Goal: Information Seeking & Learning: Find specific page/section

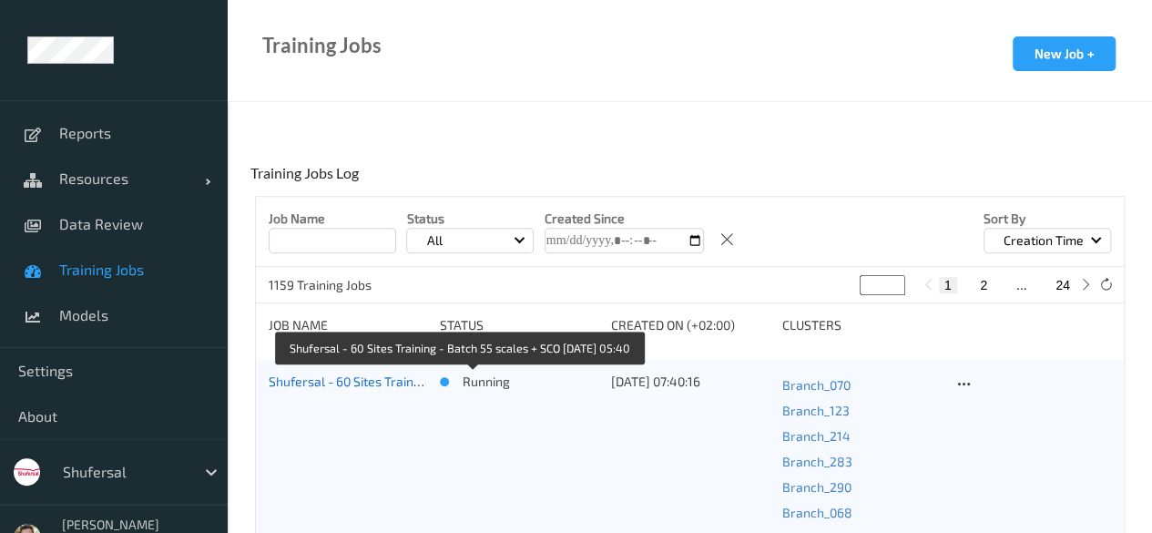
scroll to position [2556, 0]
drag, startPoint x: 0, startPoint y: 0, endPoint x: 393, endPoint y: 387, distance: 551.8
click at [393, 387] on link "Shufersal - 60 Sites Training - Batch 55 scales + SCO [DATE] 05:40" at bounding box center [457, 380] width 377 height 15
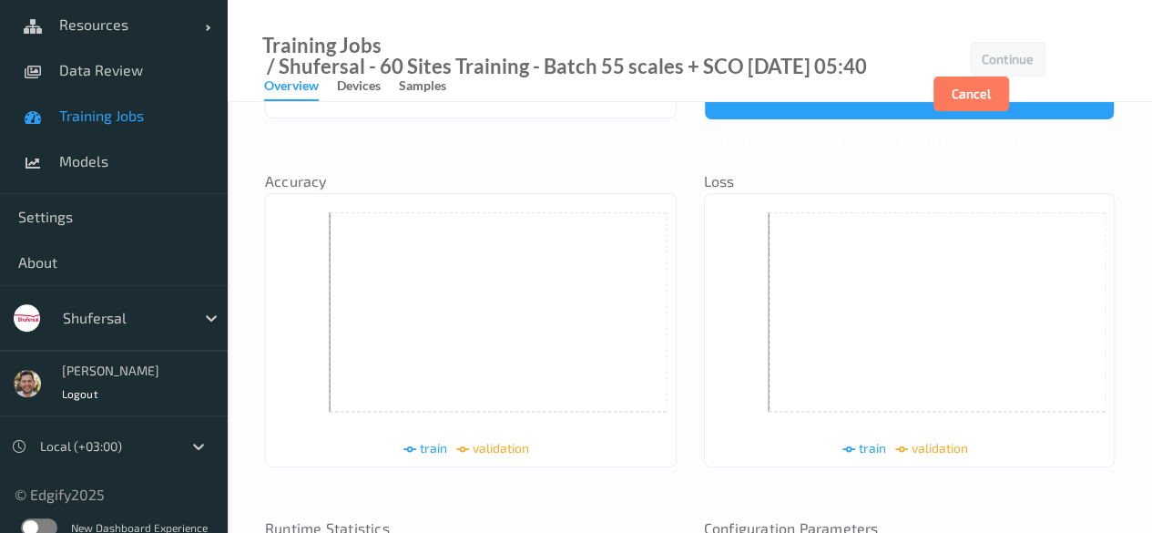
scroll to position [169, 0]
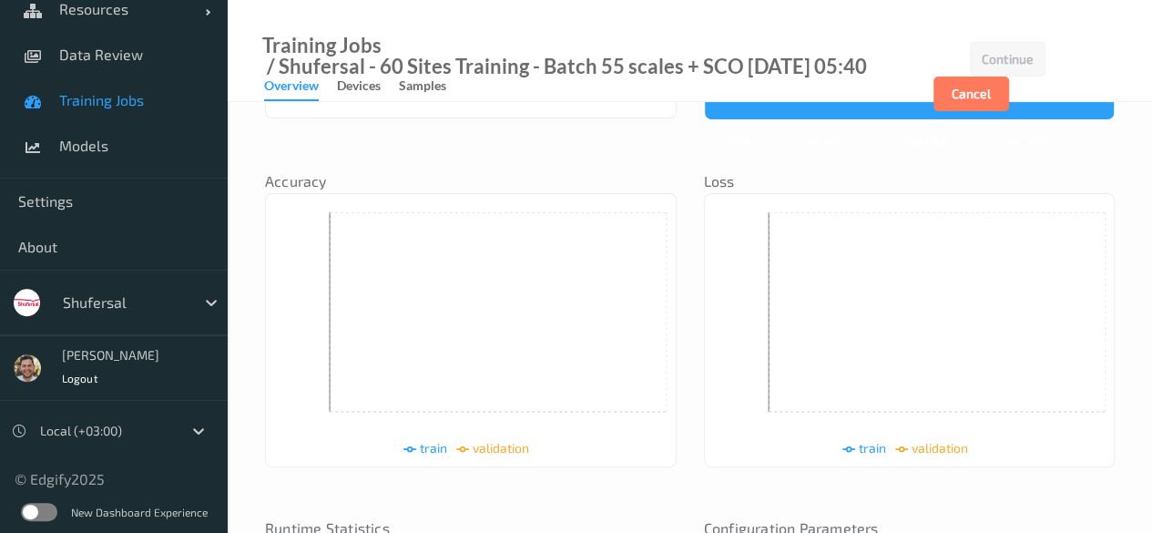
click at [27, 509] on label at bounding box center [39, 512] width 36 height 18
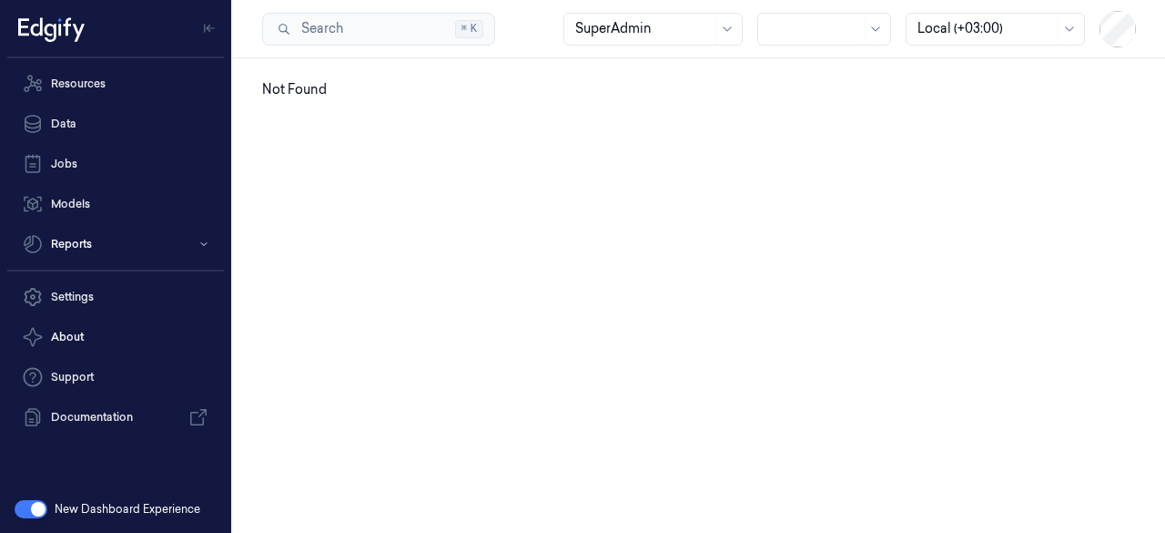
click at [708, 22] on div at bounding box center [643, 28] width 137 height 19
click at [861, 170] on div "Not Found" at bounding box center [699, 295] width 932 height 474
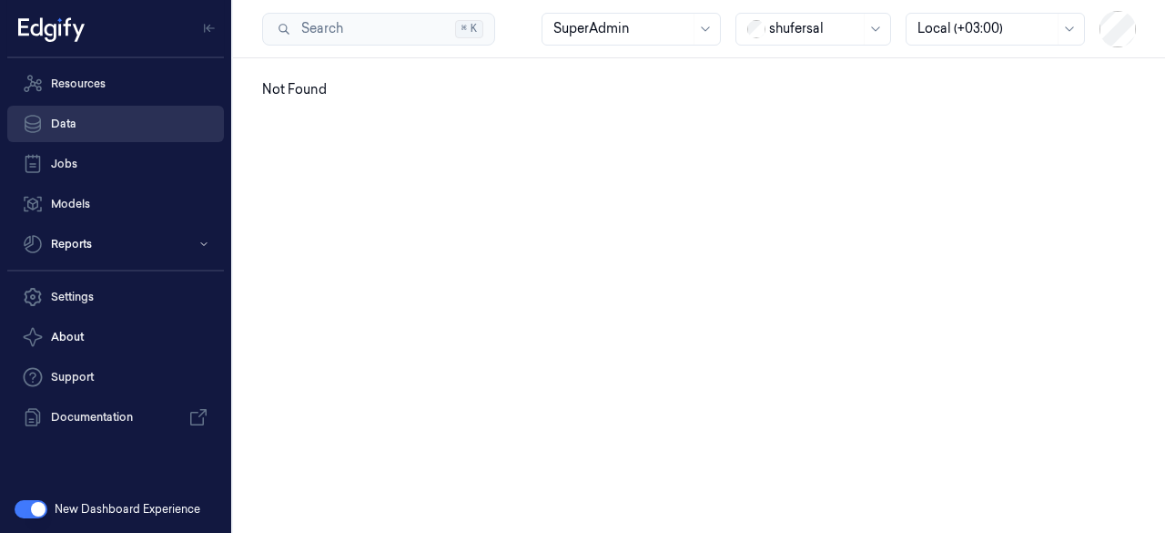
click at [94, 132] on link "Data" at bounding box center [115, 124] width 217 height 36
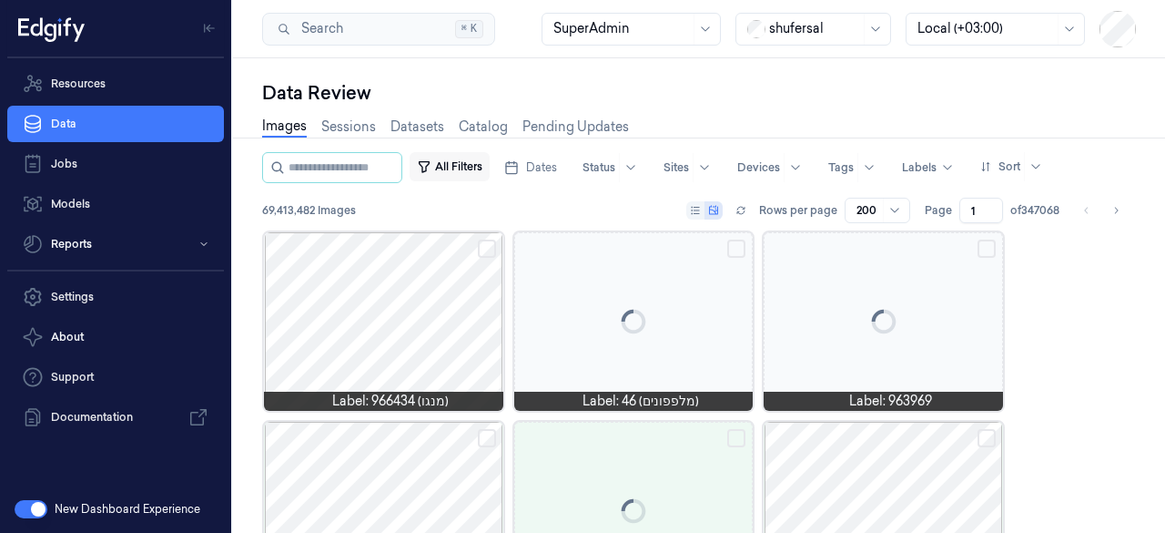
click at [468, 178] on button "All Filters" at bounding box center [450, 166] width 80 height 29
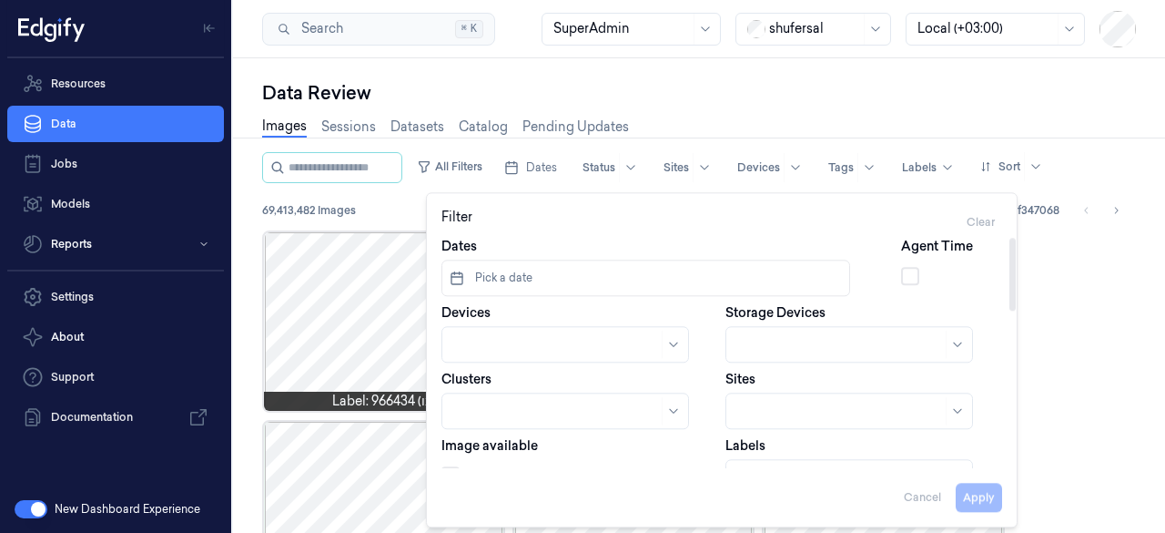
click at [515, 345] on div at bounding box center [555, 344] width 205 height 19
type input "070-0"
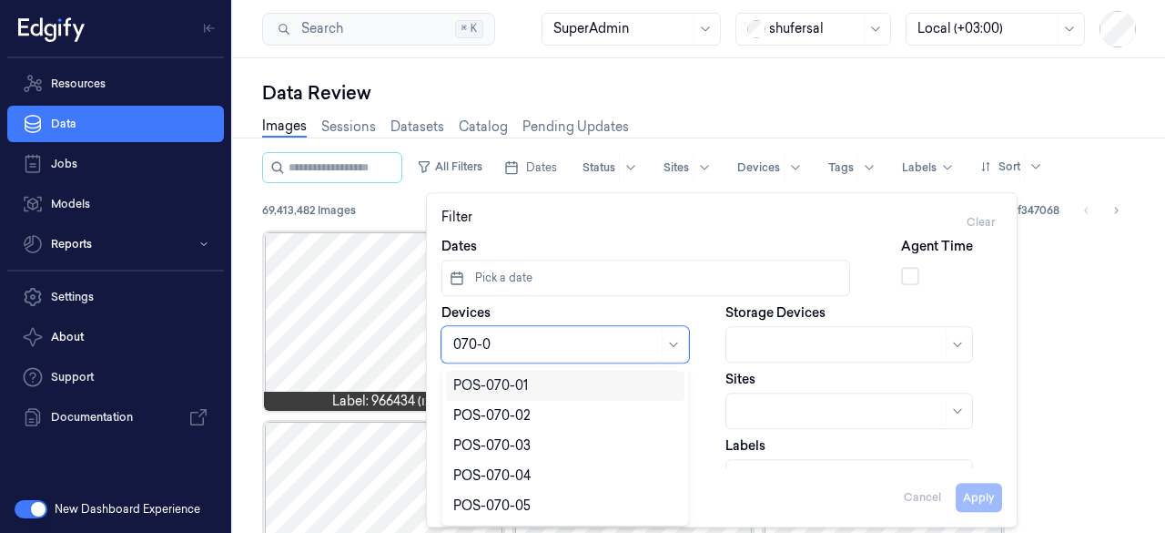
click at [501, 389] on div "POS-070-01" at bounding box center [490, 385] width 75 height 19
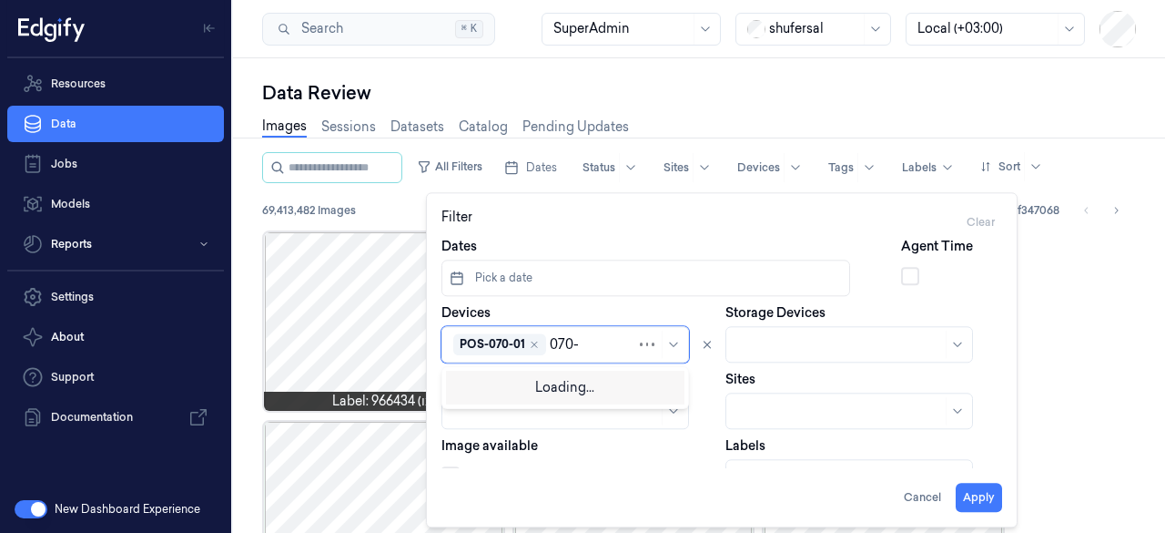
type input "070-0"
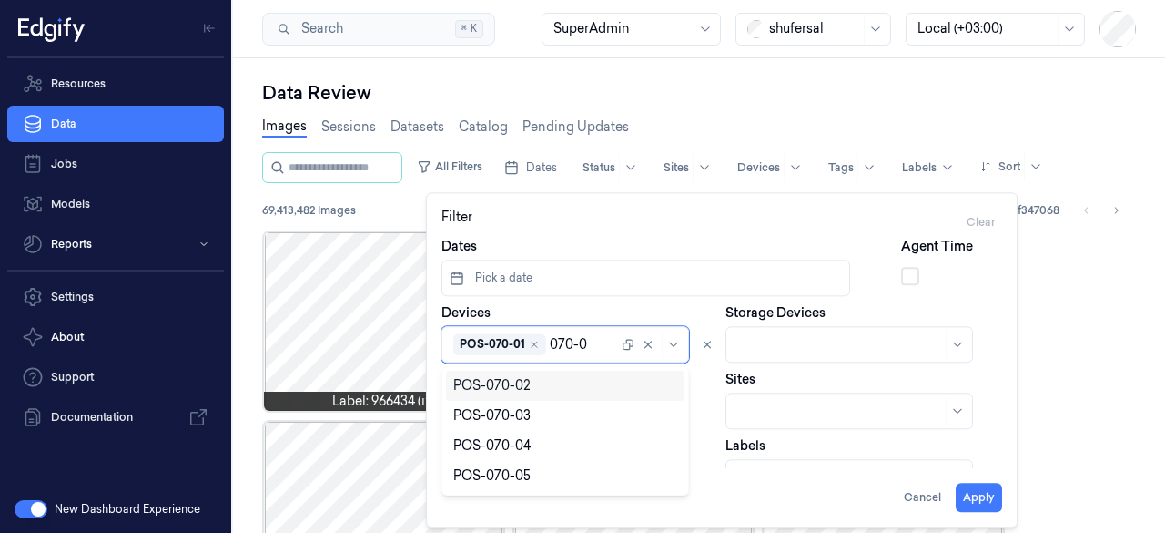
click at [486, 387] on div "POS-070-02" at bounding box center [491, 385] width 77 height 19
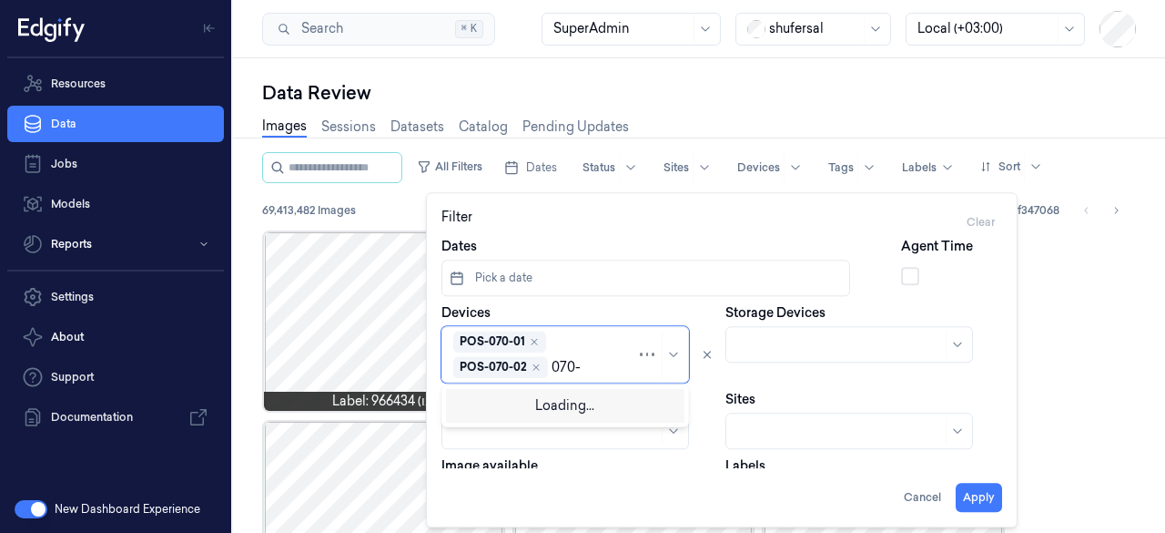
type input "070-0"
click at [483, 402] on div "POS-070-03" at bounding box center [491, 403] width 77 height 19
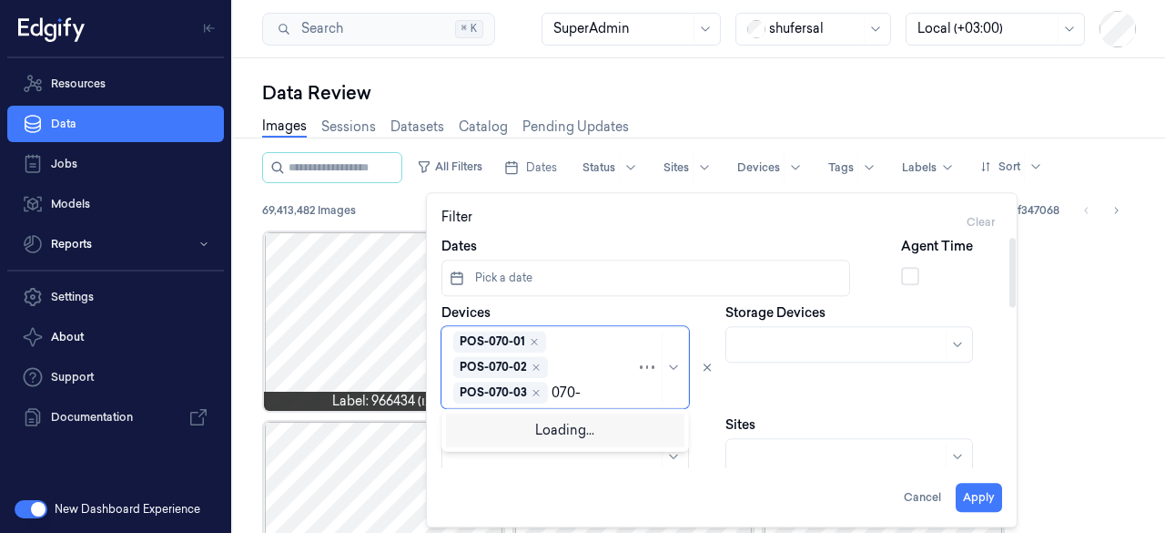
type input "070-0"
click at [482, 432] on div "POS-070-04" at bounding box center [491, 428] width 77 height 19
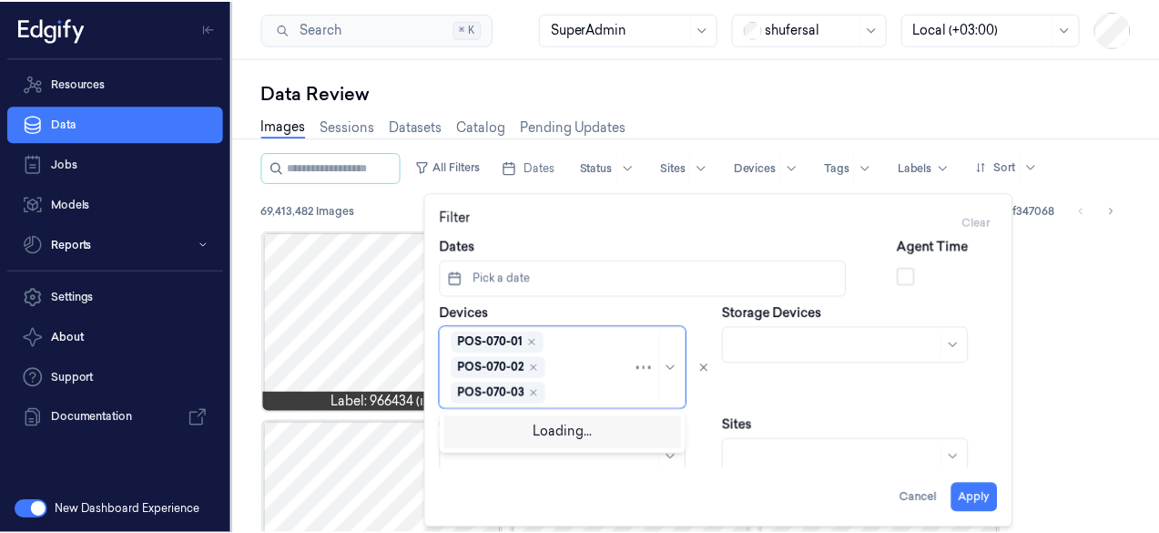
scroll to position [20, 0]
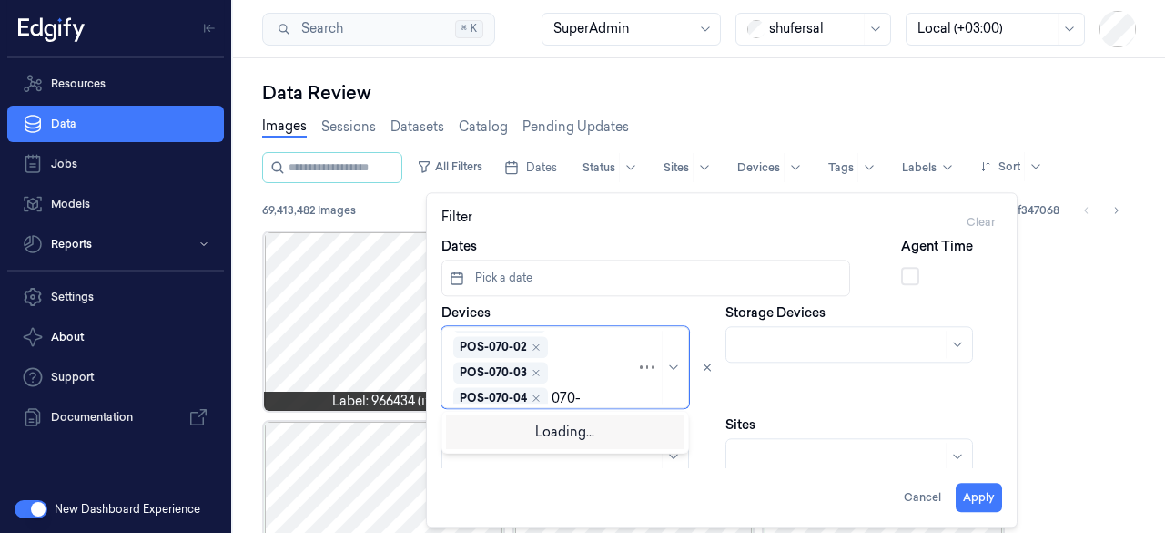
type input "070-0"
click at [482, 432] on div "POS-070-05" at bounding box center [491, 430] width 77 height 19
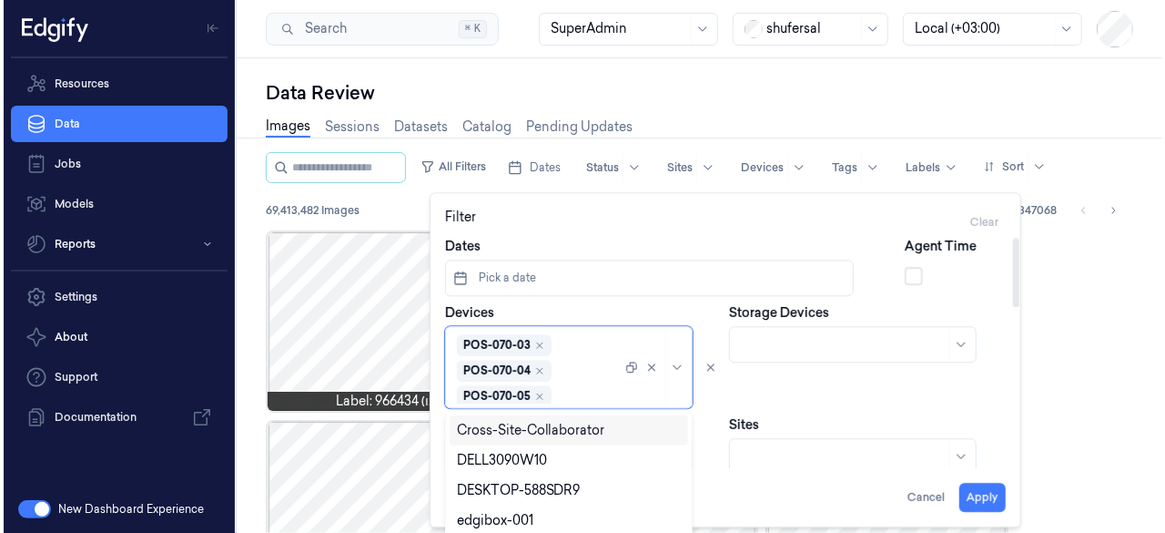
scroll to position [47, 0]
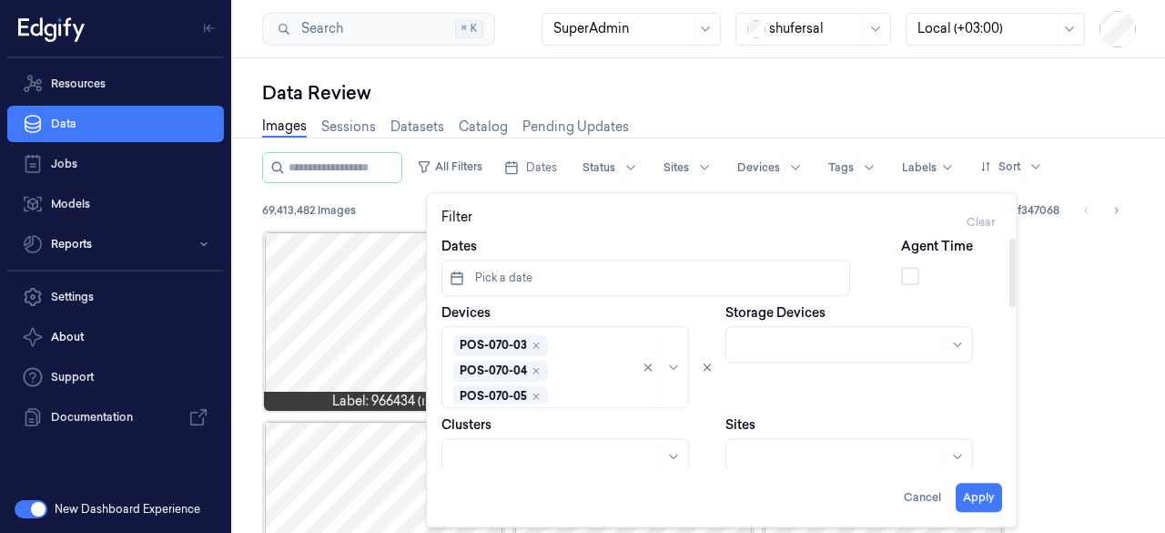
click at [792, 386] on div "Storage Devices" at bounding box center [864, 355] width 277 height 105
click at [554, 267] on button "Pick a date" at bounding box center [646, 277] width 409 height 36
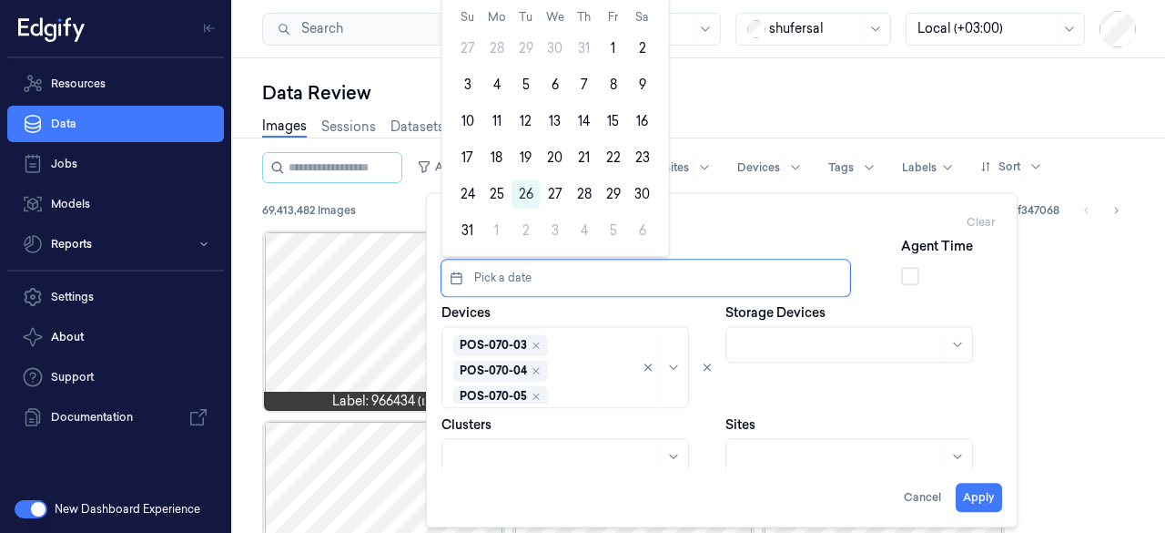
click at [903, 75] on div "Data Review Images Sessions Datasets Catalog Pending Updates All Filters Dates …" at bounding box center [699, 295] width 932 height 474
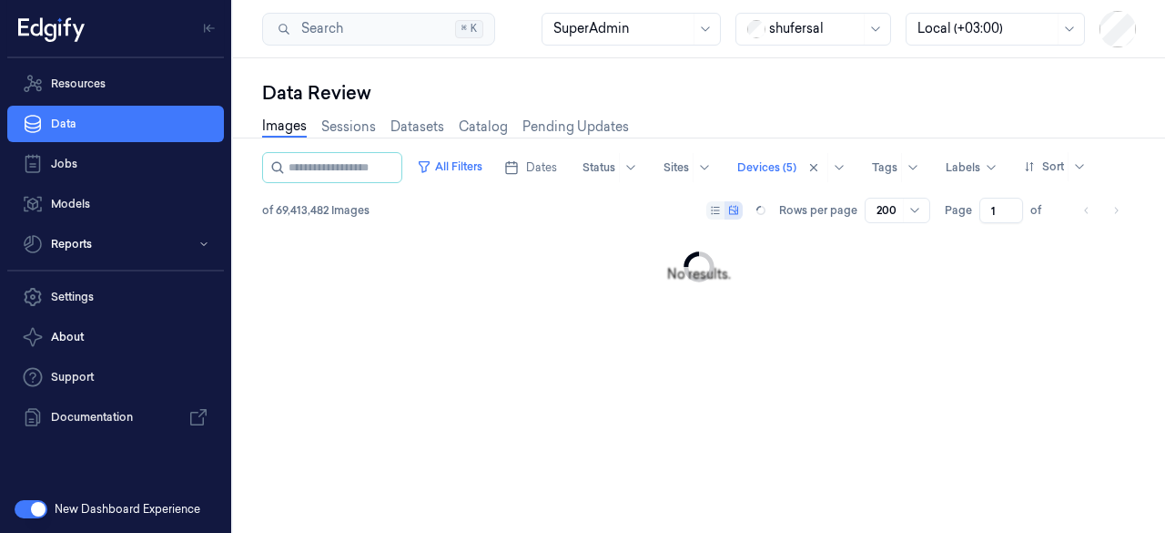
click at [903, 75] on div "Data Review Images Sessions Datasets Catalog Pending Updates All Filters Dates …" at bounding box center [699, 295] width 932 height 474
click at [484, 168] on button "All Filters" at bounding box center [450, 166] width 80 height 29
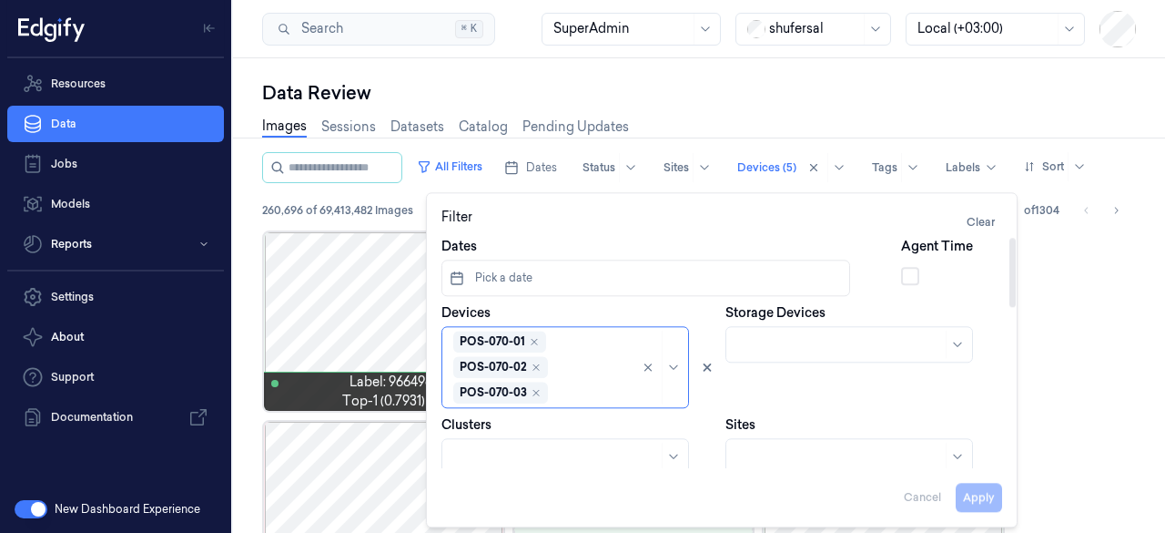
click at [597, 274] on button "Pick a date" at bounding box center [646, 277] width 409 height 36
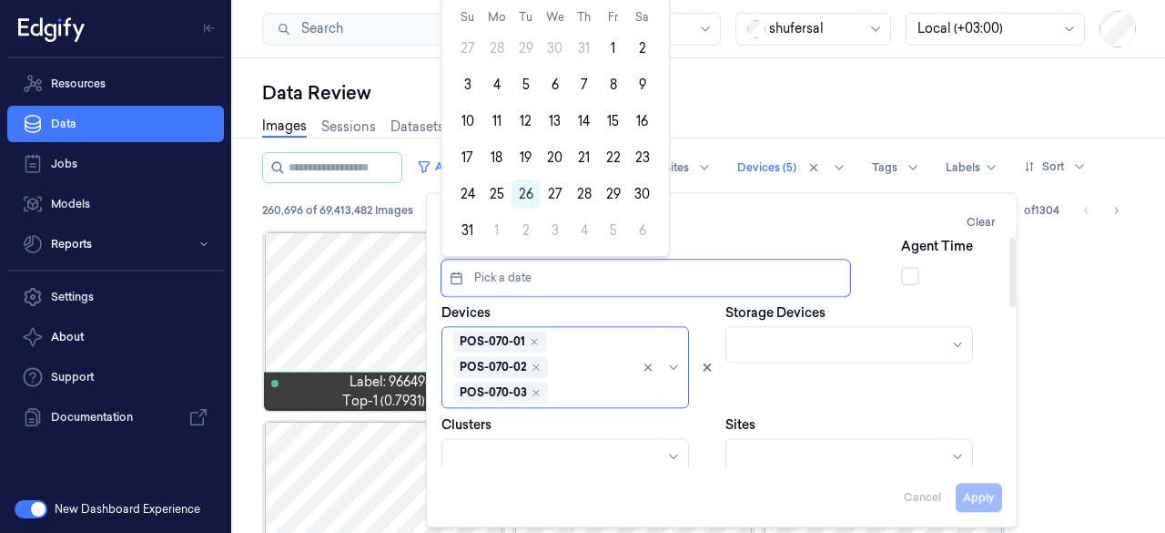
click at [452, 278] on icon "button" at bounding box center [457, 277] width 14 height 15
